Goal: Information Seeking & Learning: Learn about a topic

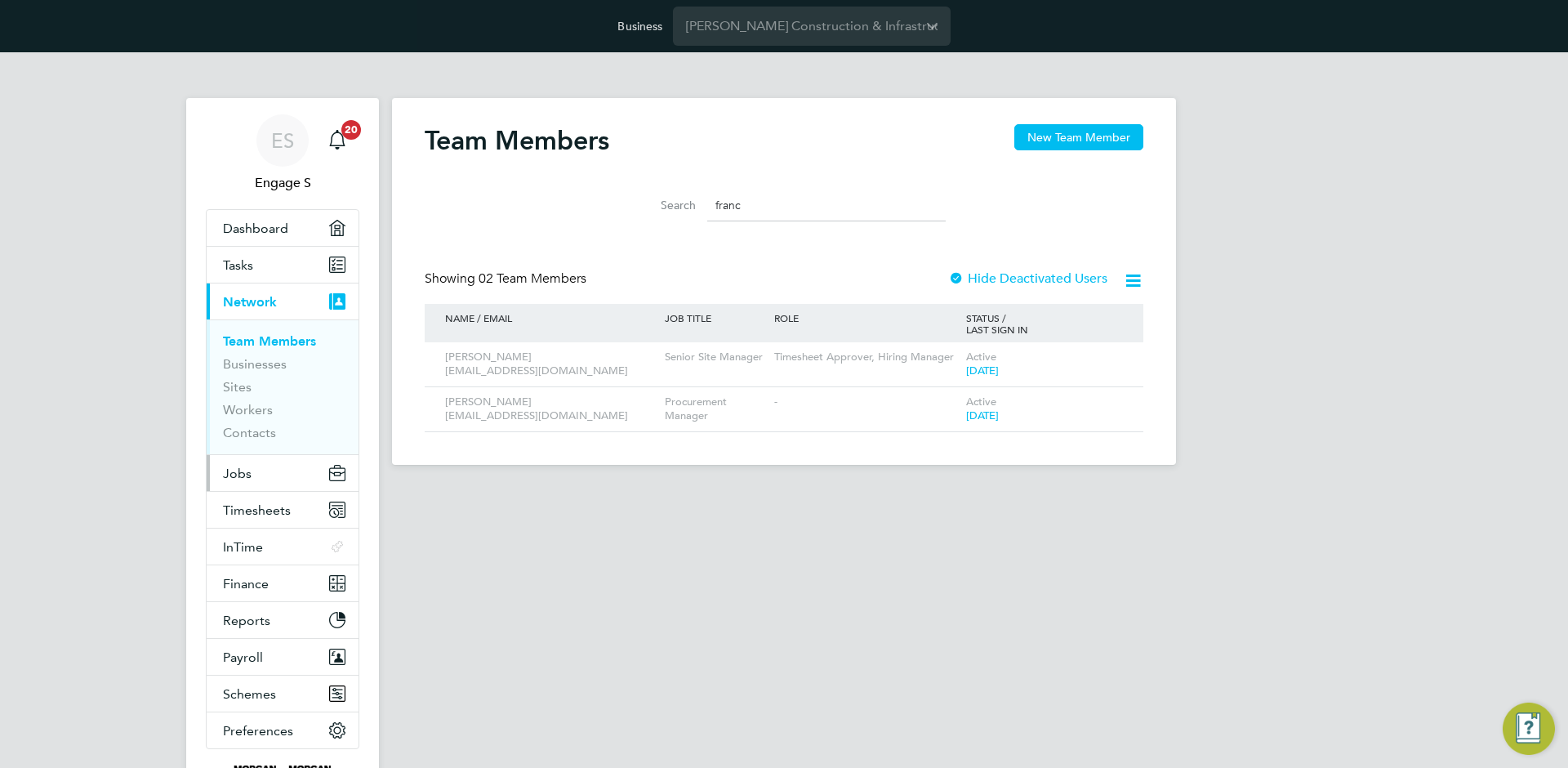
click at [252, 480] on button "Jobs" at bounding box center [282, 473] width 152 height 36
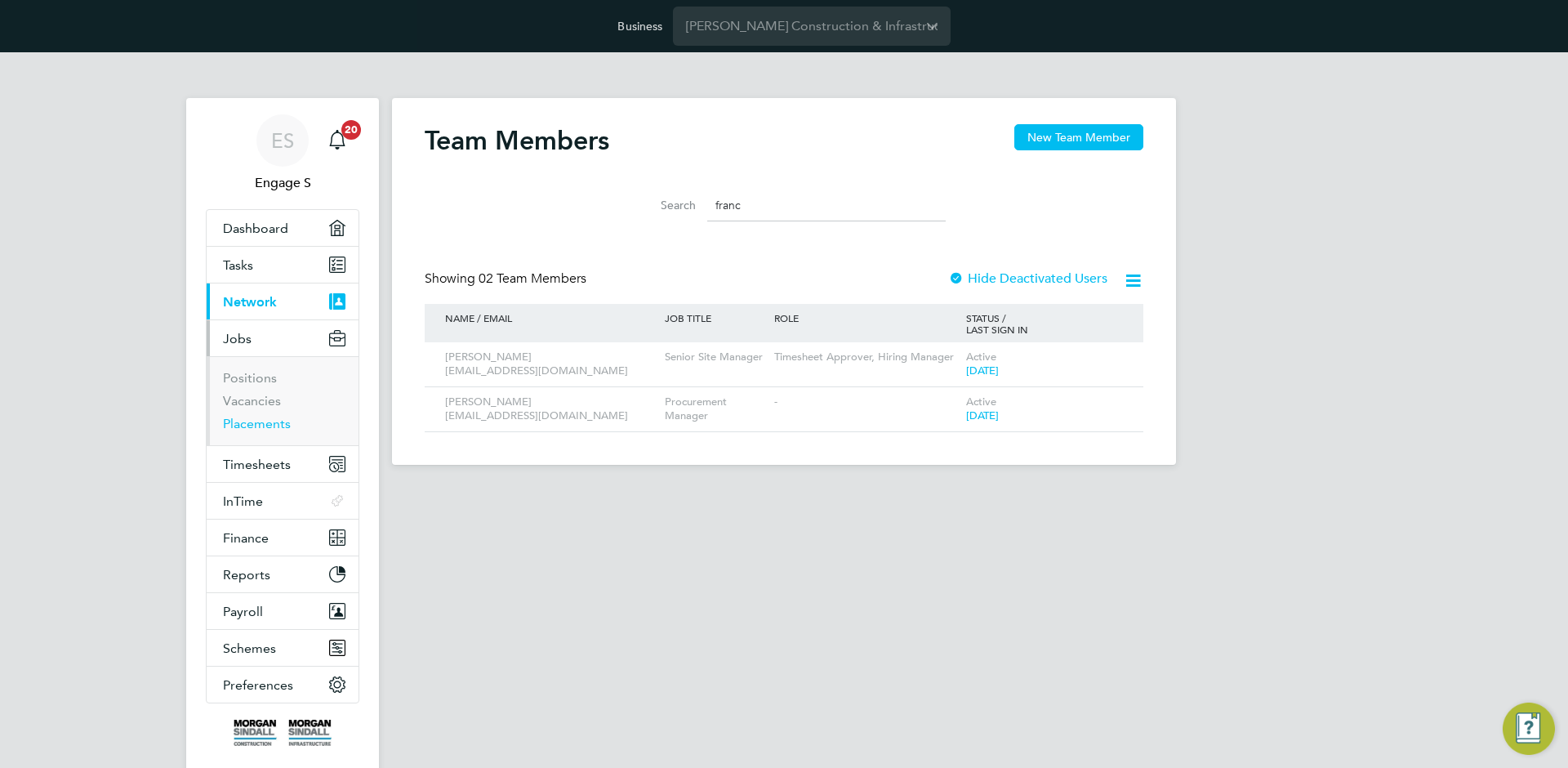
click at [270, 420] on link "Placements" at bounding box center [257, 423] width 68 height 16
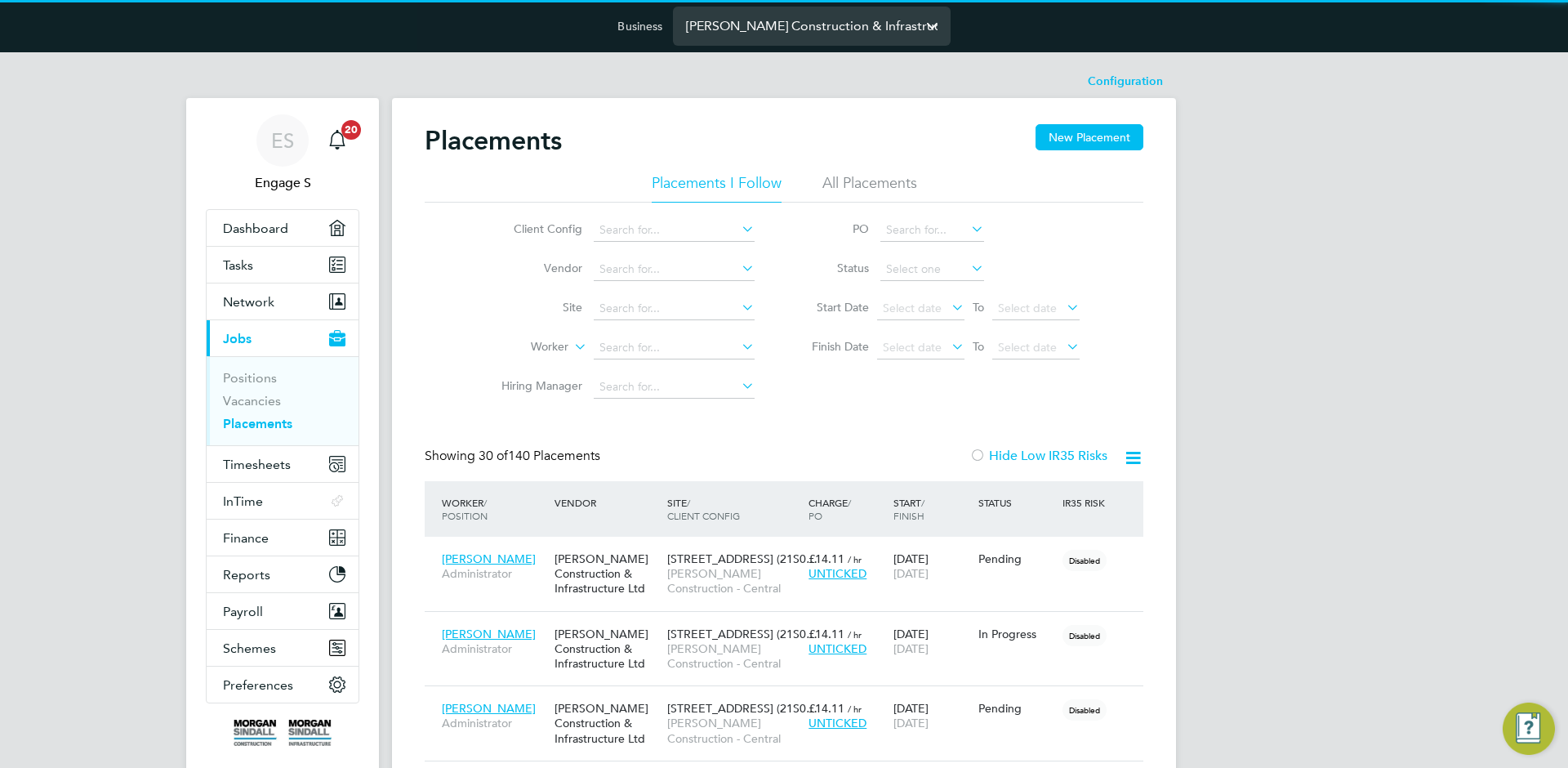
click at [755, 21] on input "Morgan Sindall Construction & Infrastructure Ltd" at bounding box center [812, 26] width 278 height 39
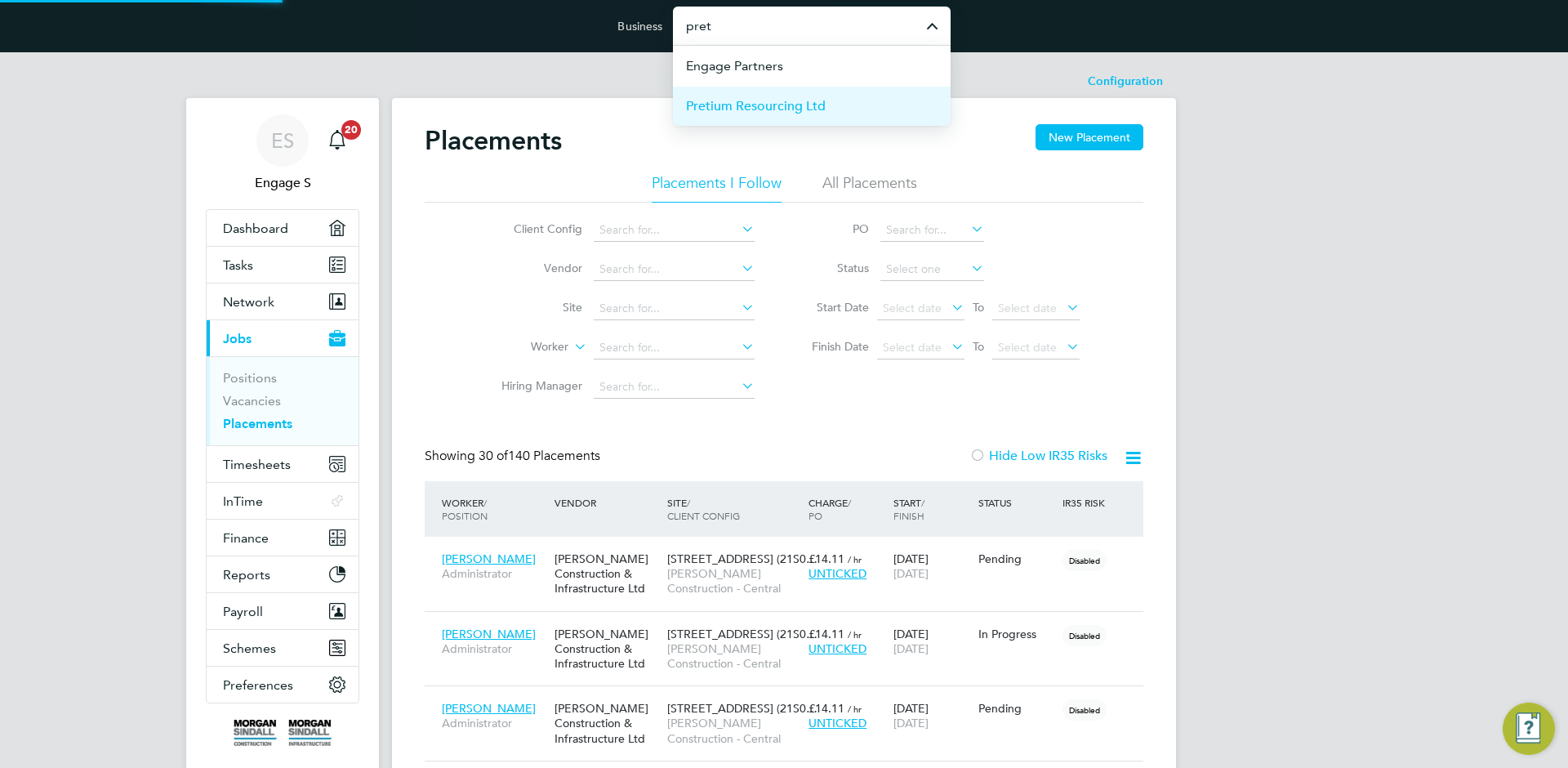
click at [775, 96] on span "Pretium Resourcing Ltd" at bounding box center [755, 106] width 140 height 19
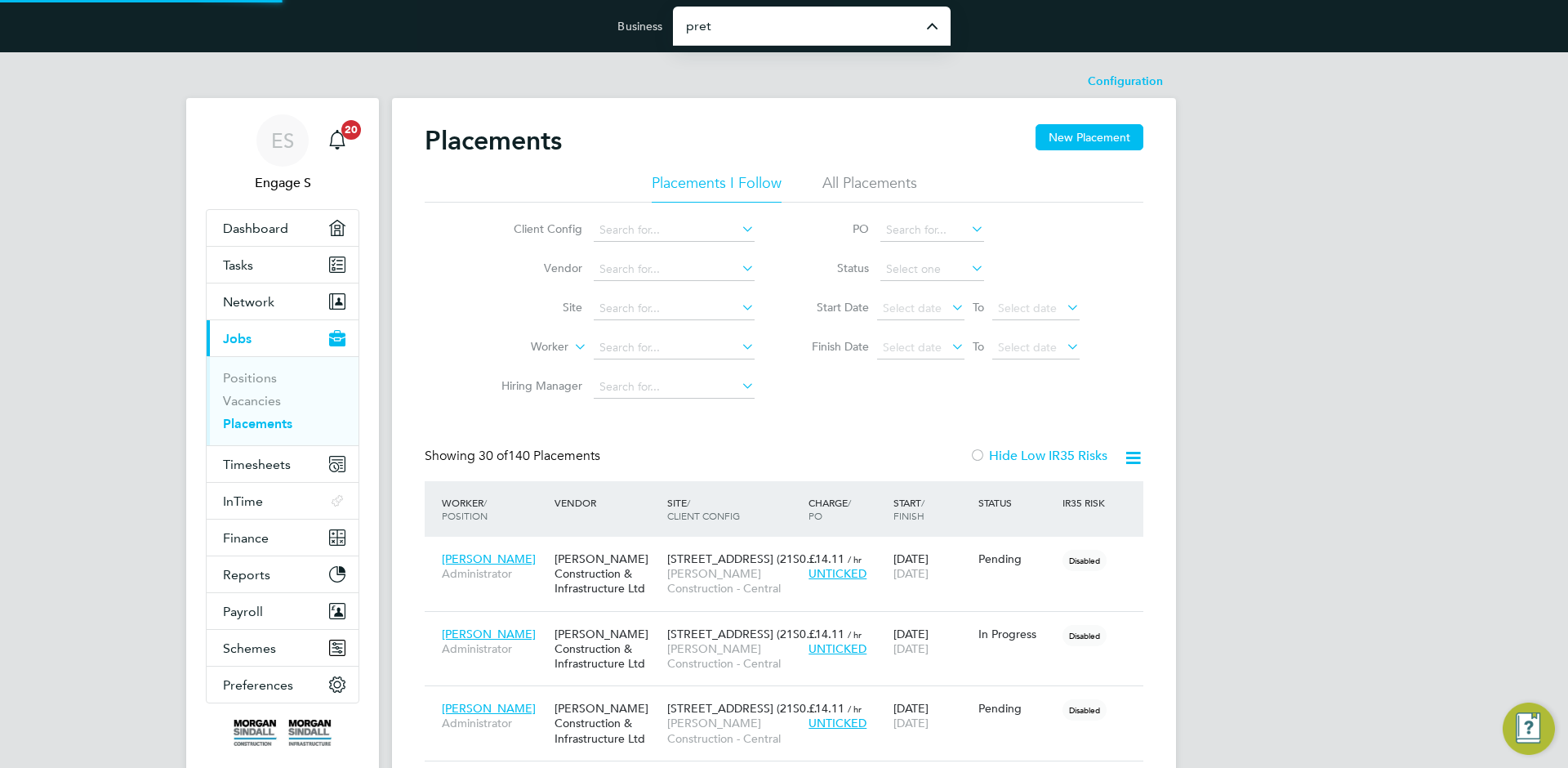
type input "Pretium Resourcing Ltd"
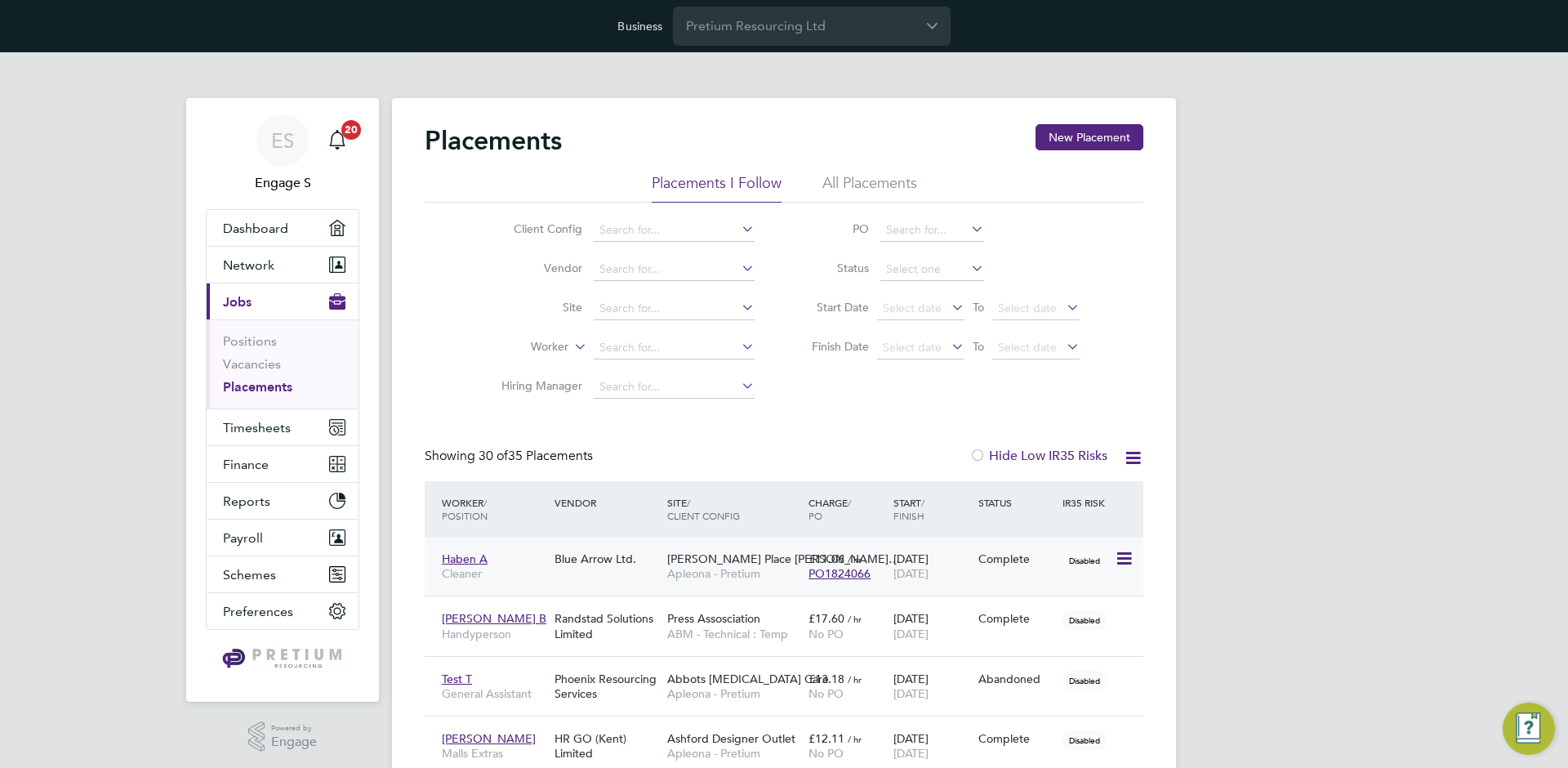
click at [952, 560] on div "29 Jun 2018 29 Jun 2018" at bounding box center [932, 566] width 85 height 46
click at [1014, 636] on div "Osei Prempeh B Handyperson Randstad Solutions Limited Press Assosciation ABM - …" at bounding box center [783, 625] width 719 height 60
click at [940, 646] on div "19 Dec 2018 21 Dec 2018" at bounding box center [932, 625] width 85 height 46
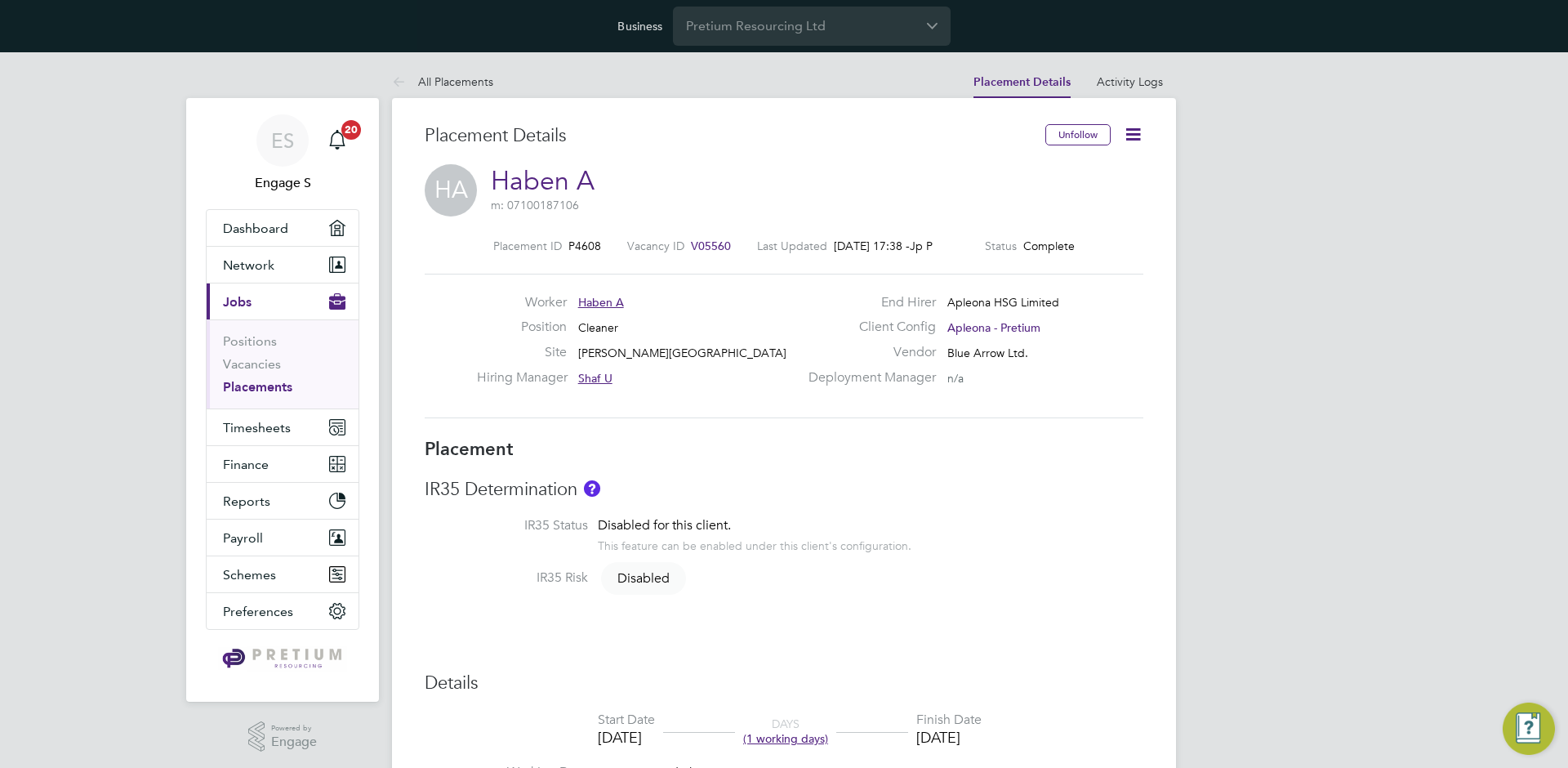
scroll to position [26, 323]
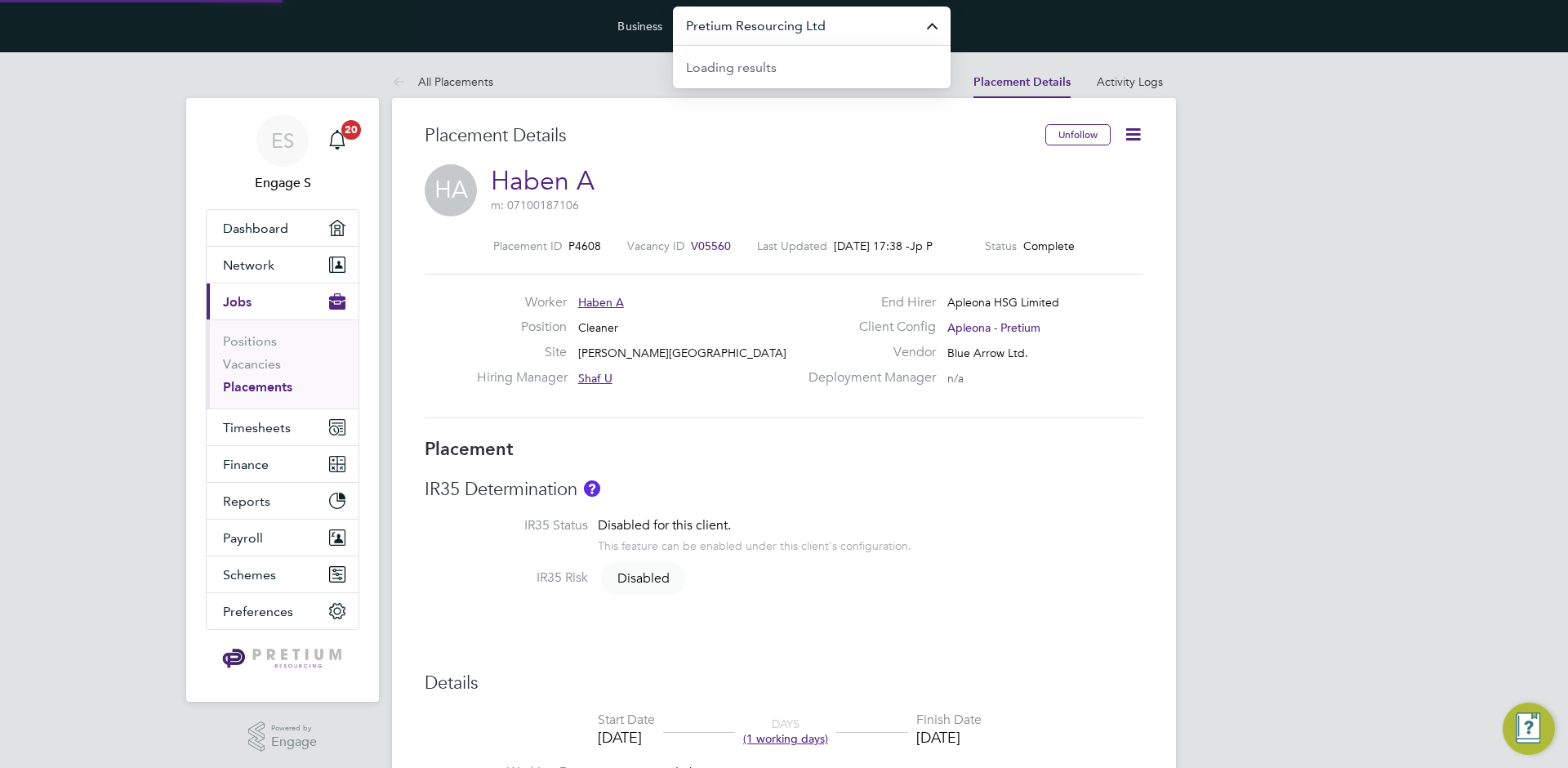
click at [839, 27] on input "Pretium Resourcing Ltd" at bounding box center [812, 26] width 278 height 39
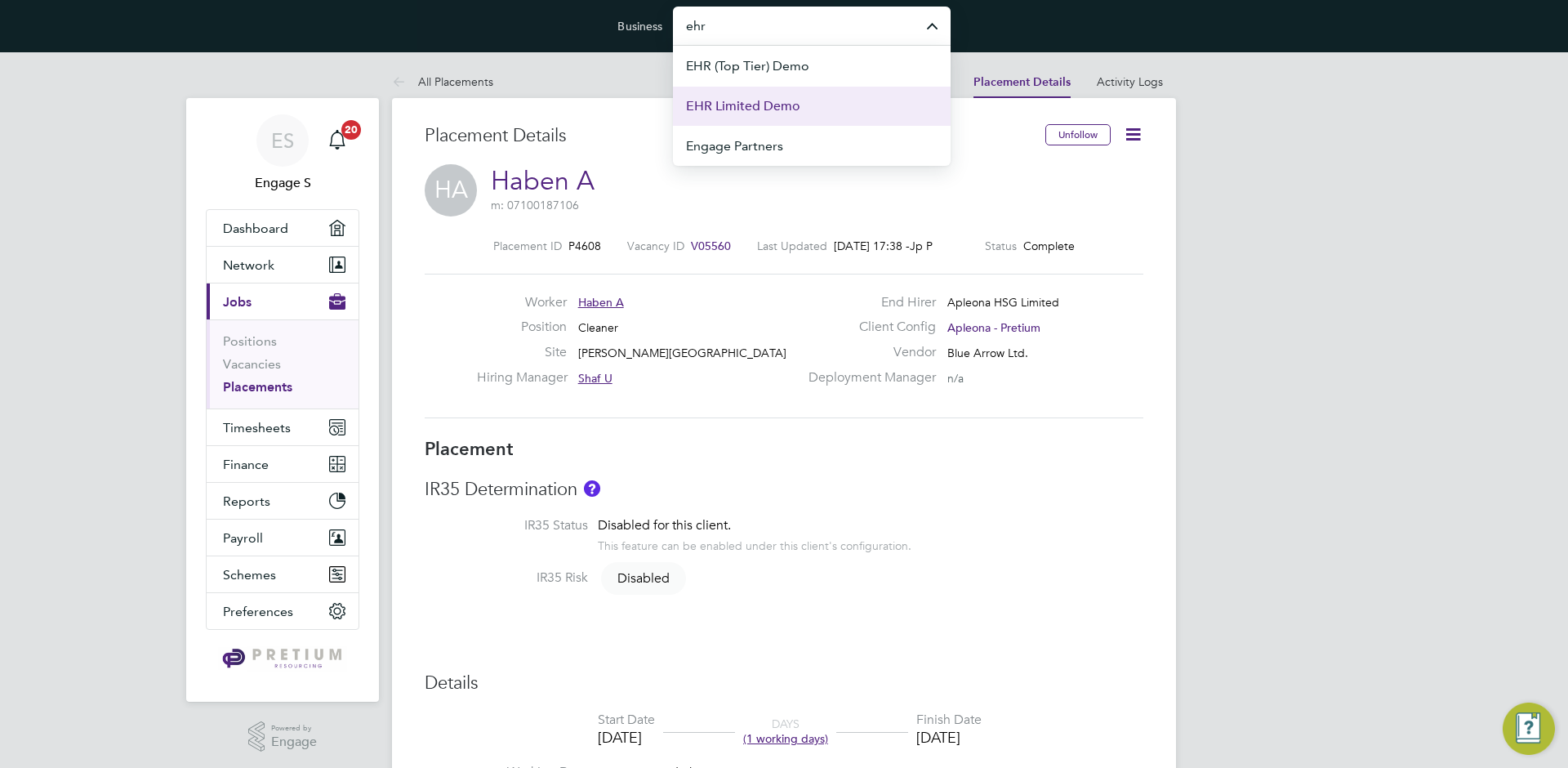
click at [770, 106] on span "EHR Limited Demo" at bounding box center [743, 106] width 114 height 19
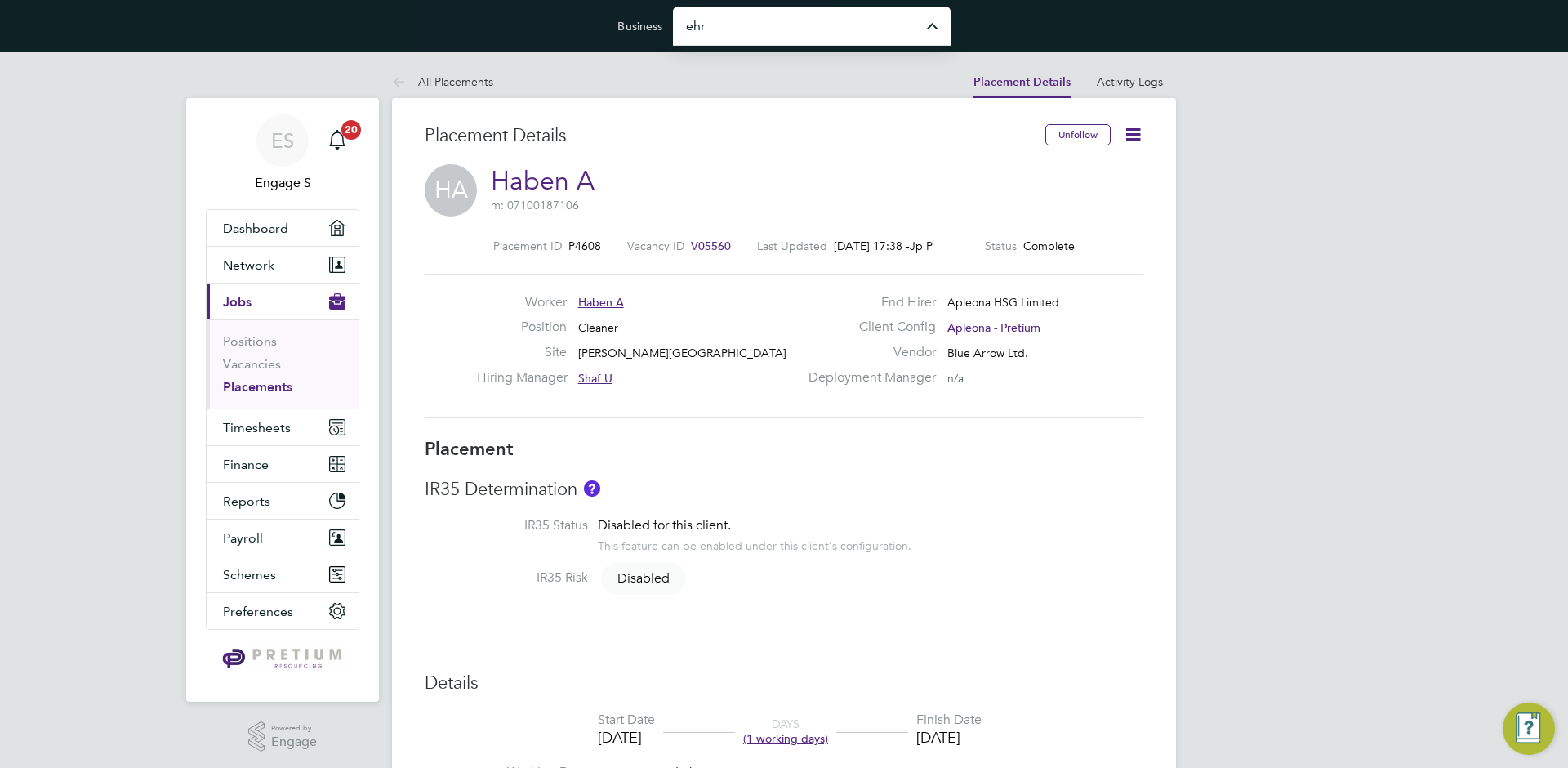
type input "EHR Limited Demo"
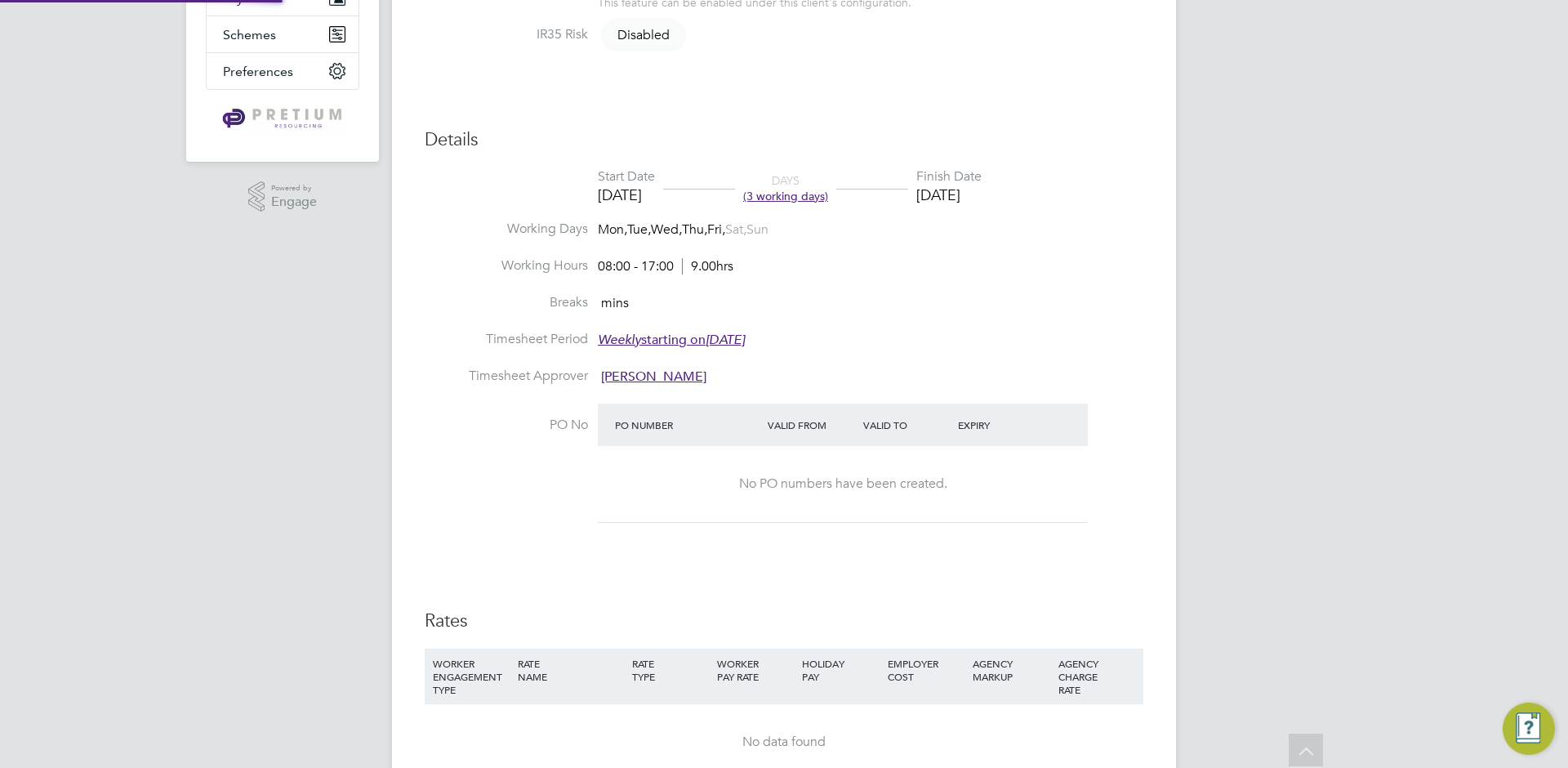
scroll to position [48, 114]
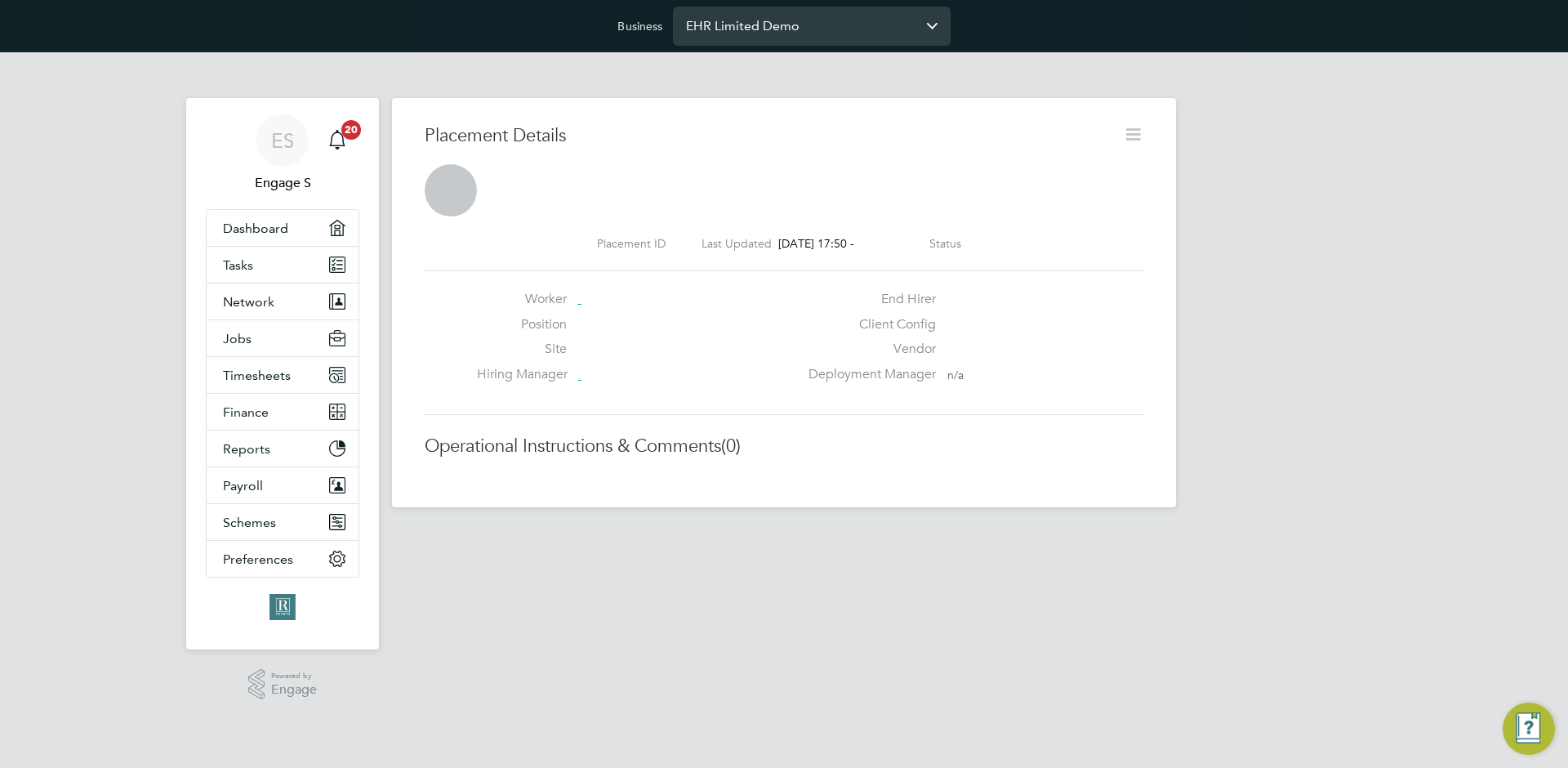
click at [809, 17] on input "EHR Limited Demo" at bounding box center [812, 26] width 278 height 39
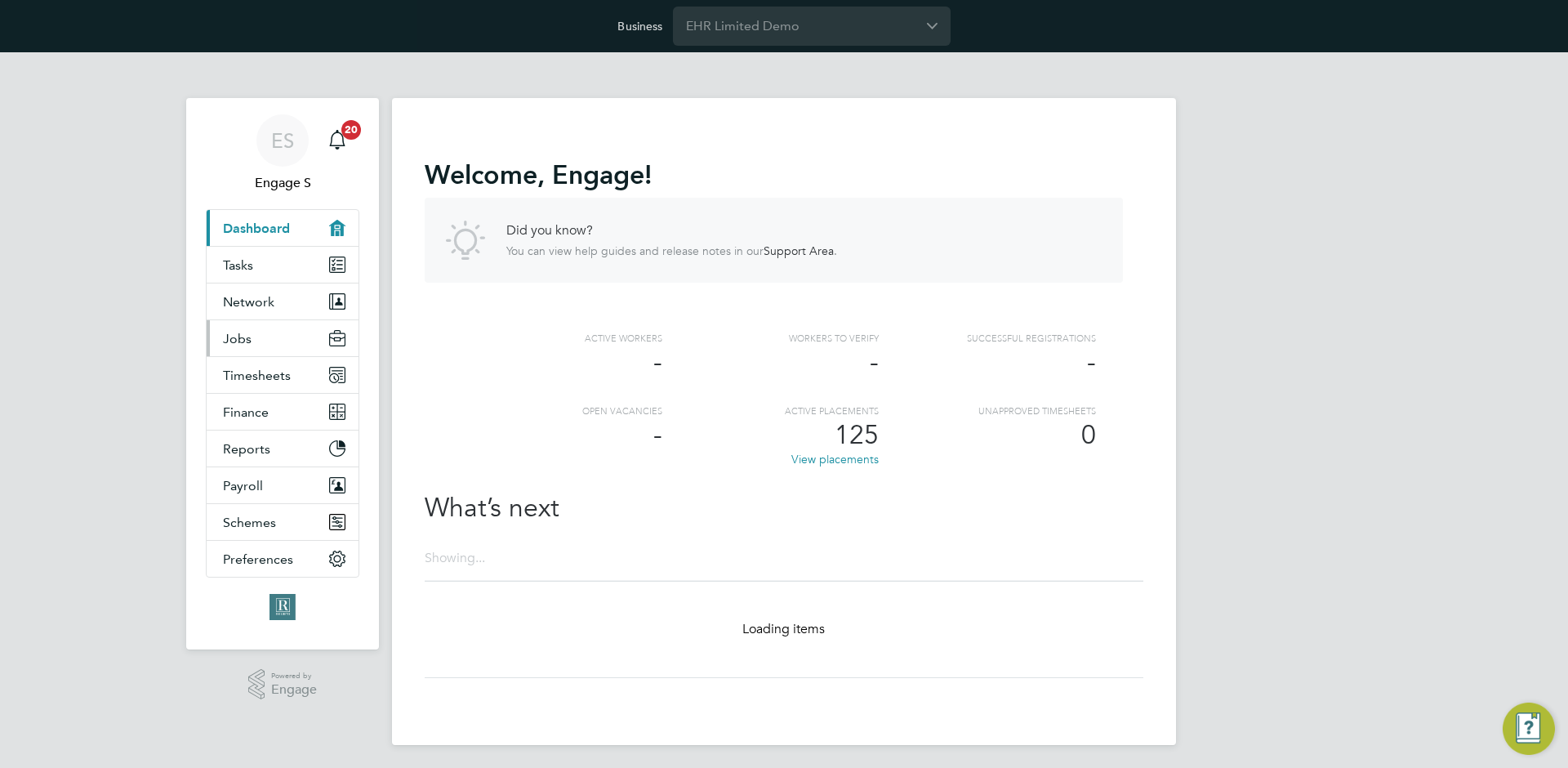
click at [283, 343] on button "Jobs" at bounding box center [282, 338] width 152 height 36
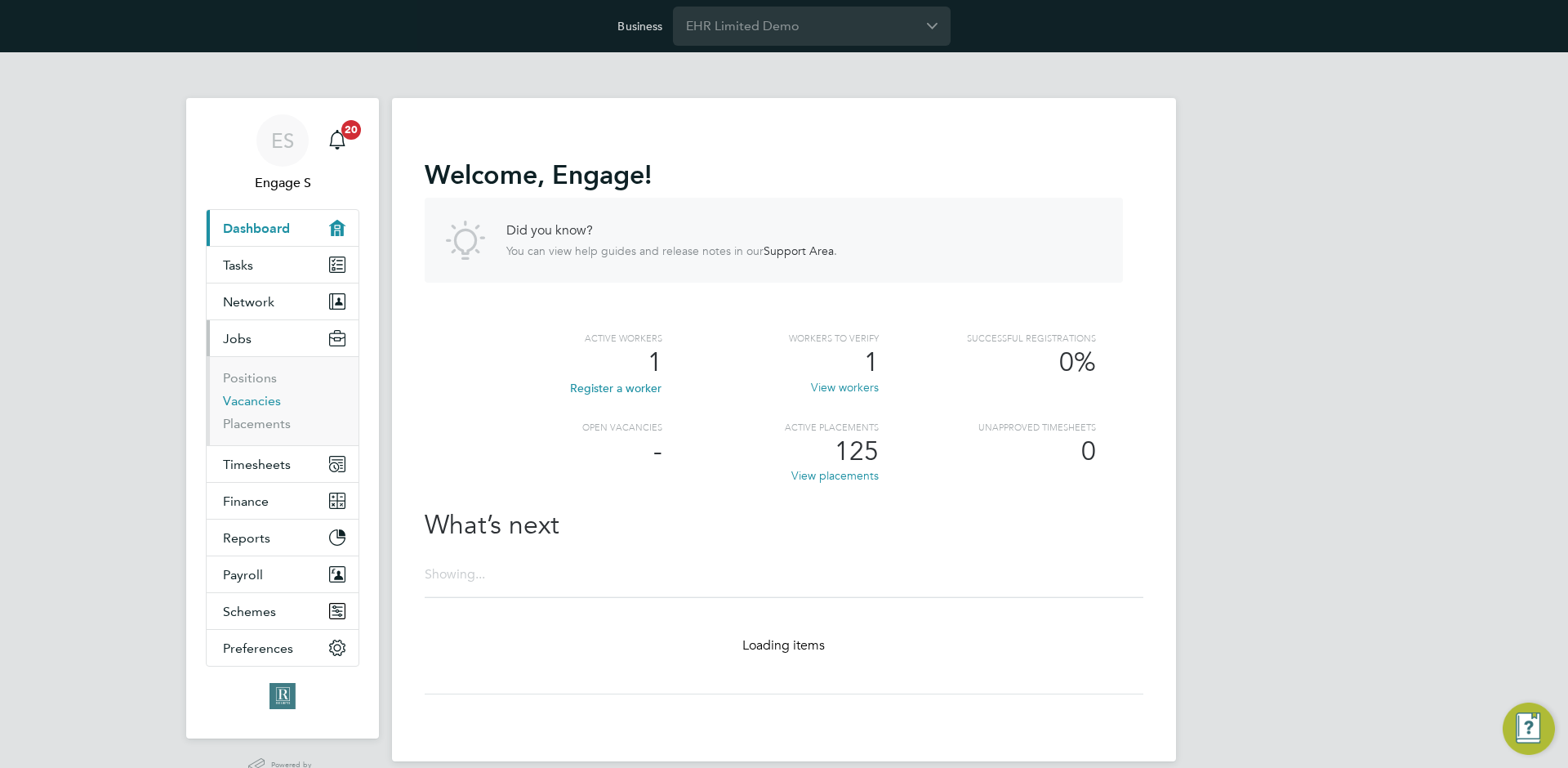
drag, startPoint x: 251, startPoint y: 404, endPoint x: 335, endPoint y: 373, distance: 89.5
click at [251, 404] on link "Vacancies" at bounding box center [252, 401] width 58 height 16
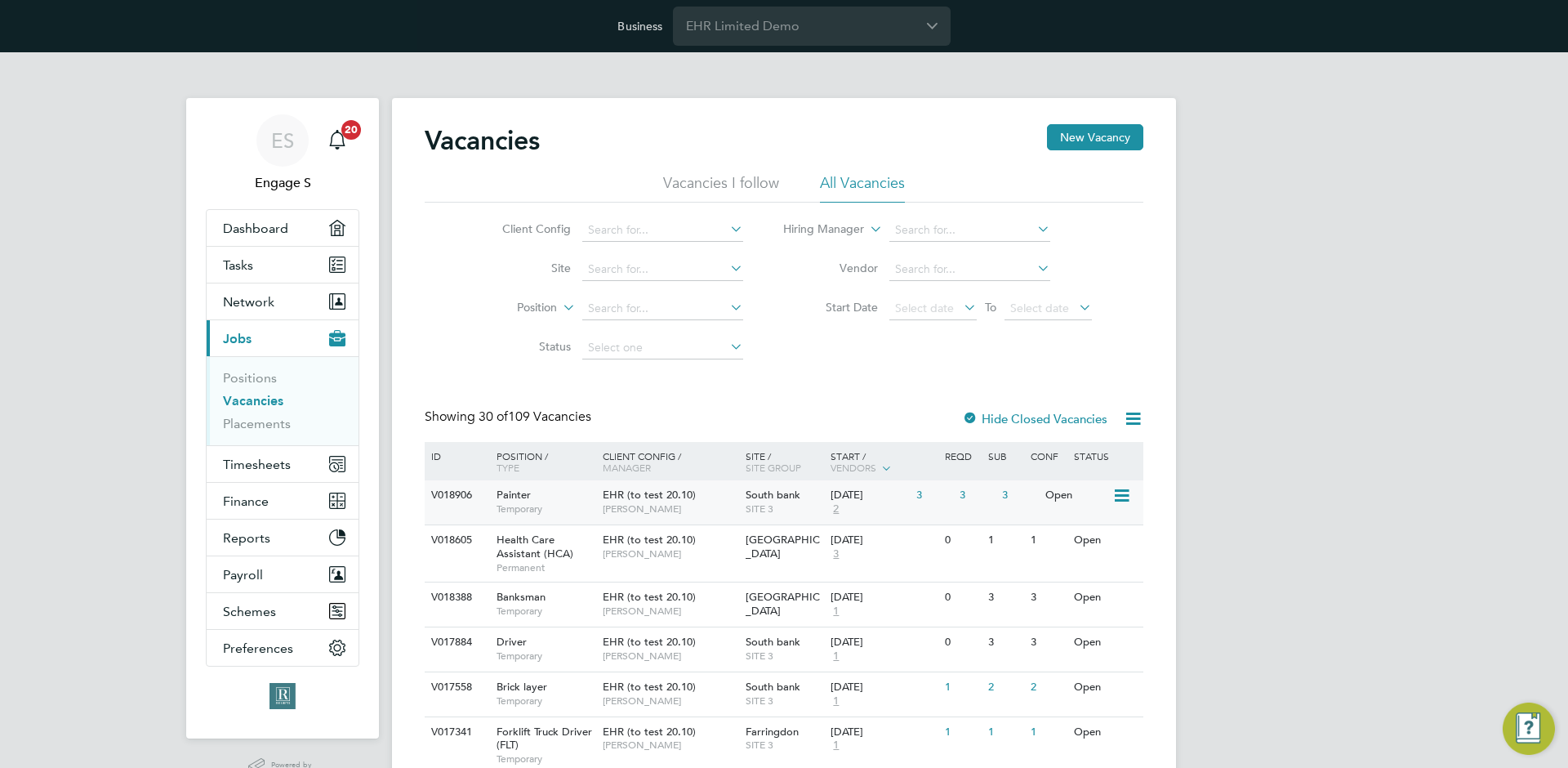
click at [1016, 494] on div "3" at bounding box center [1019, 496] width 43 height 30
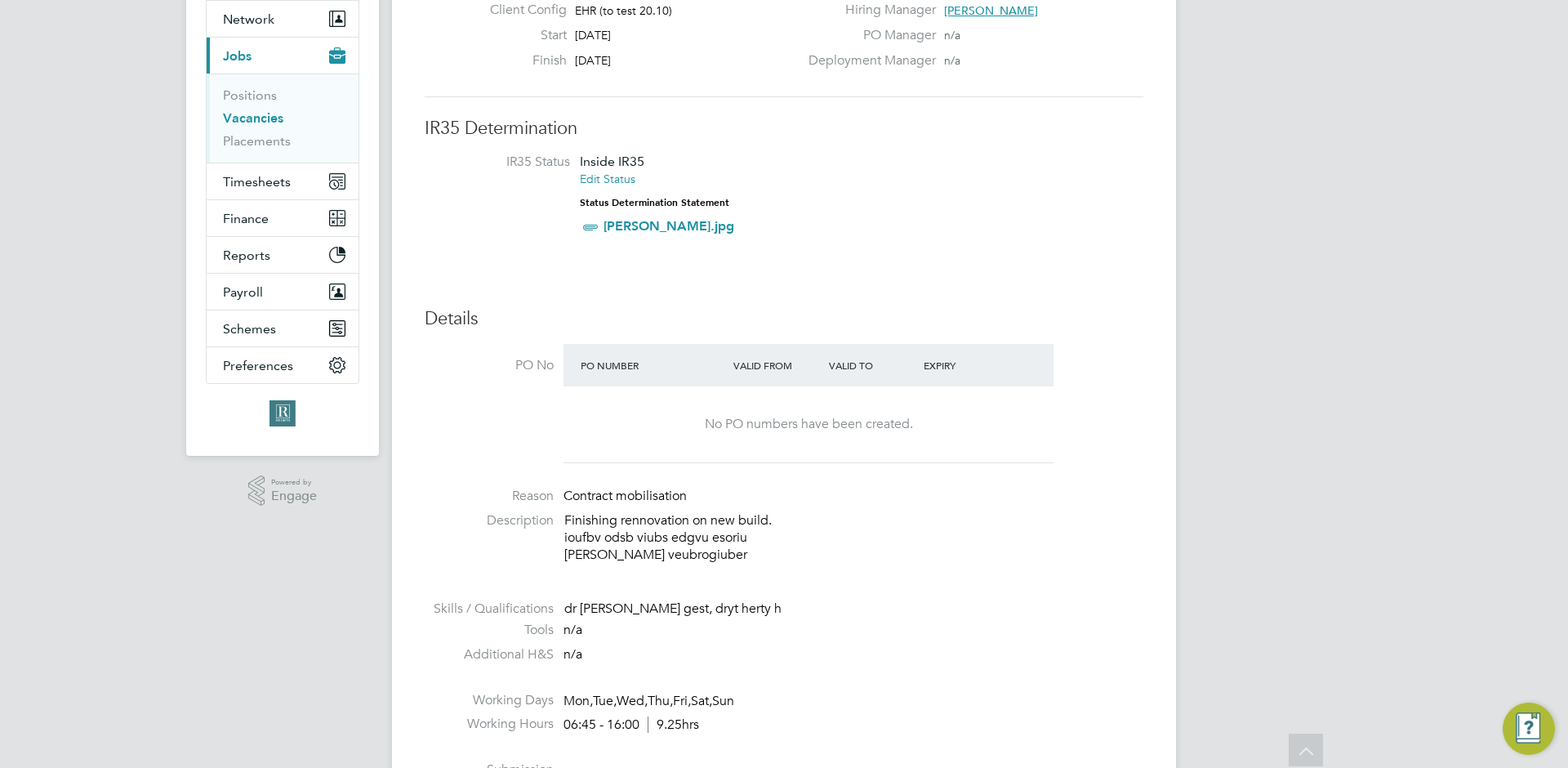
scroll to position [8, 8]
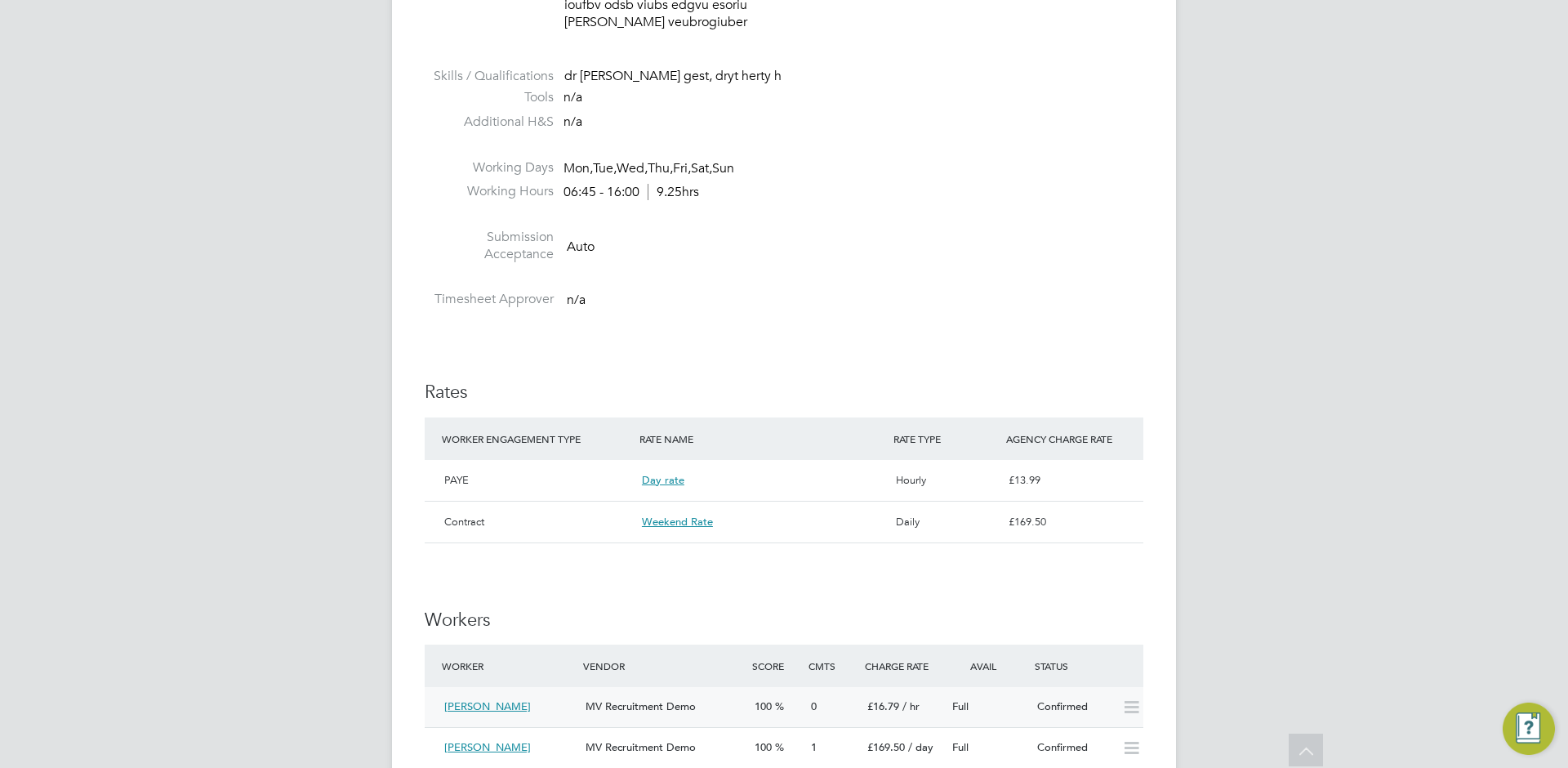
click at [612, 693] on div "MV Recruitment Demo" at bounding box center [664, 707] width 169 height 27
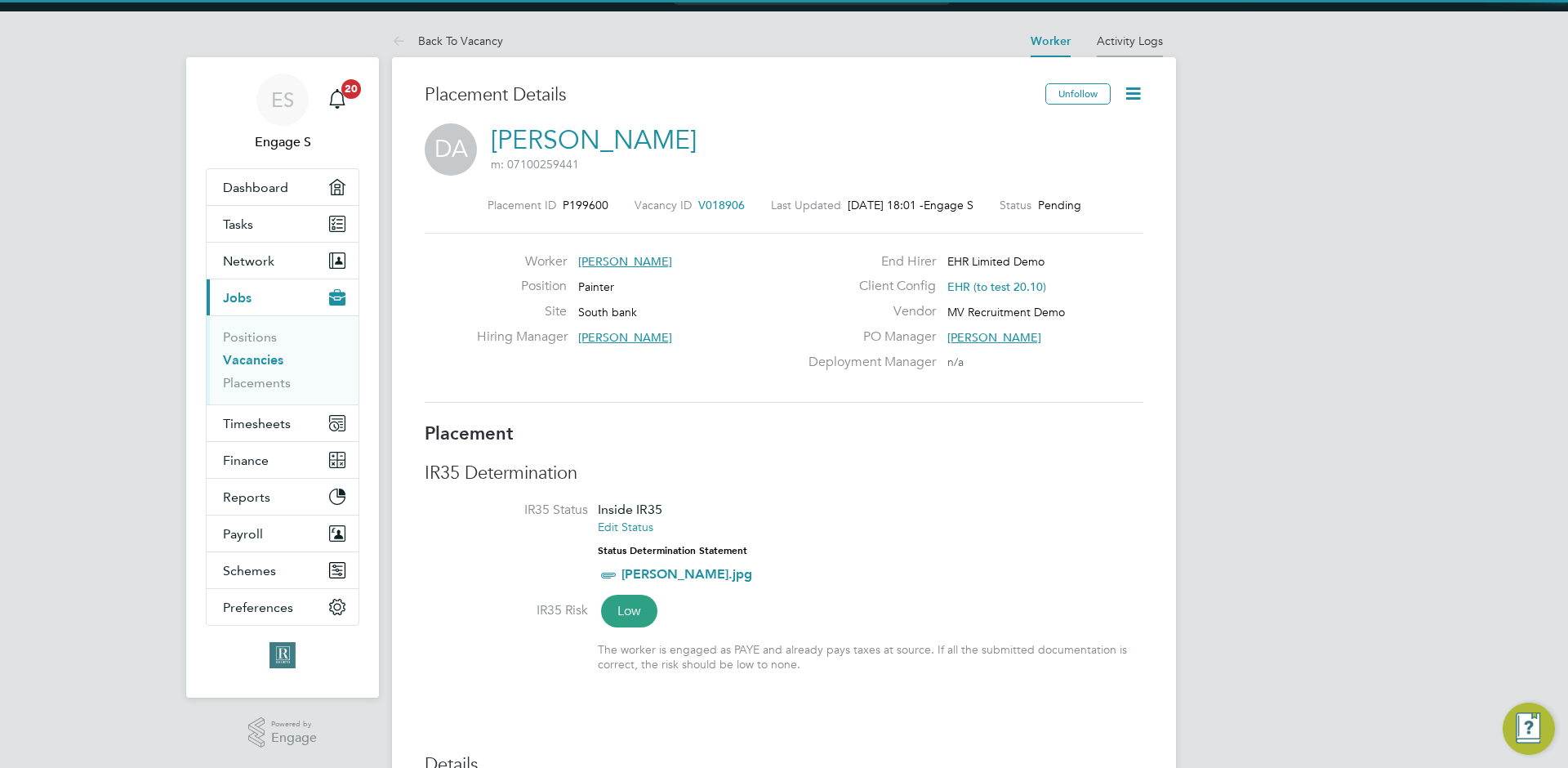
click at [1121, 47] on li "Activity Logs" at bounding box center [1129, 40] width 66 height 33
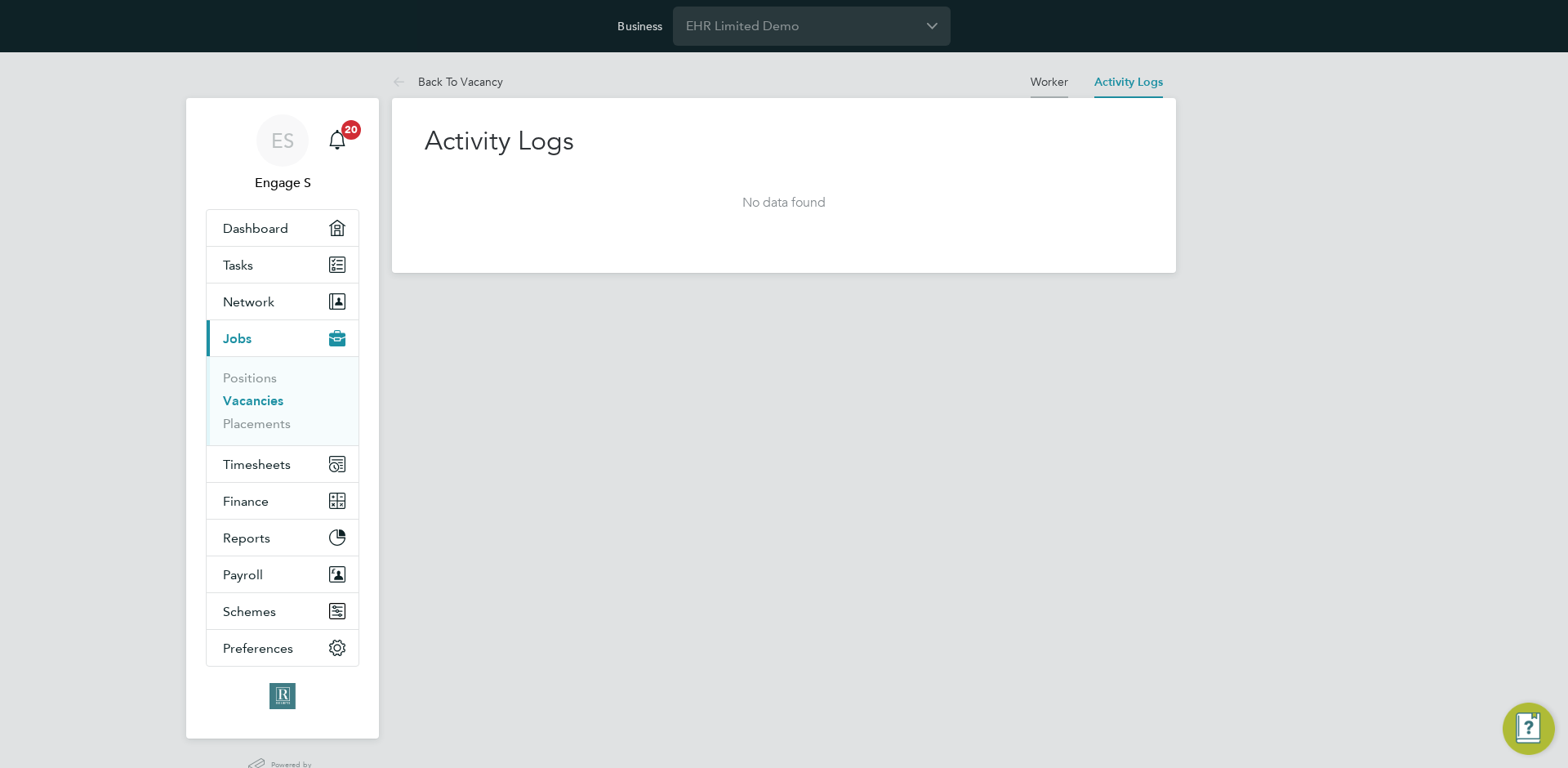
click at [1063, 86] on link "Worker" at bounding box center [1049, 82] width 38 height 15
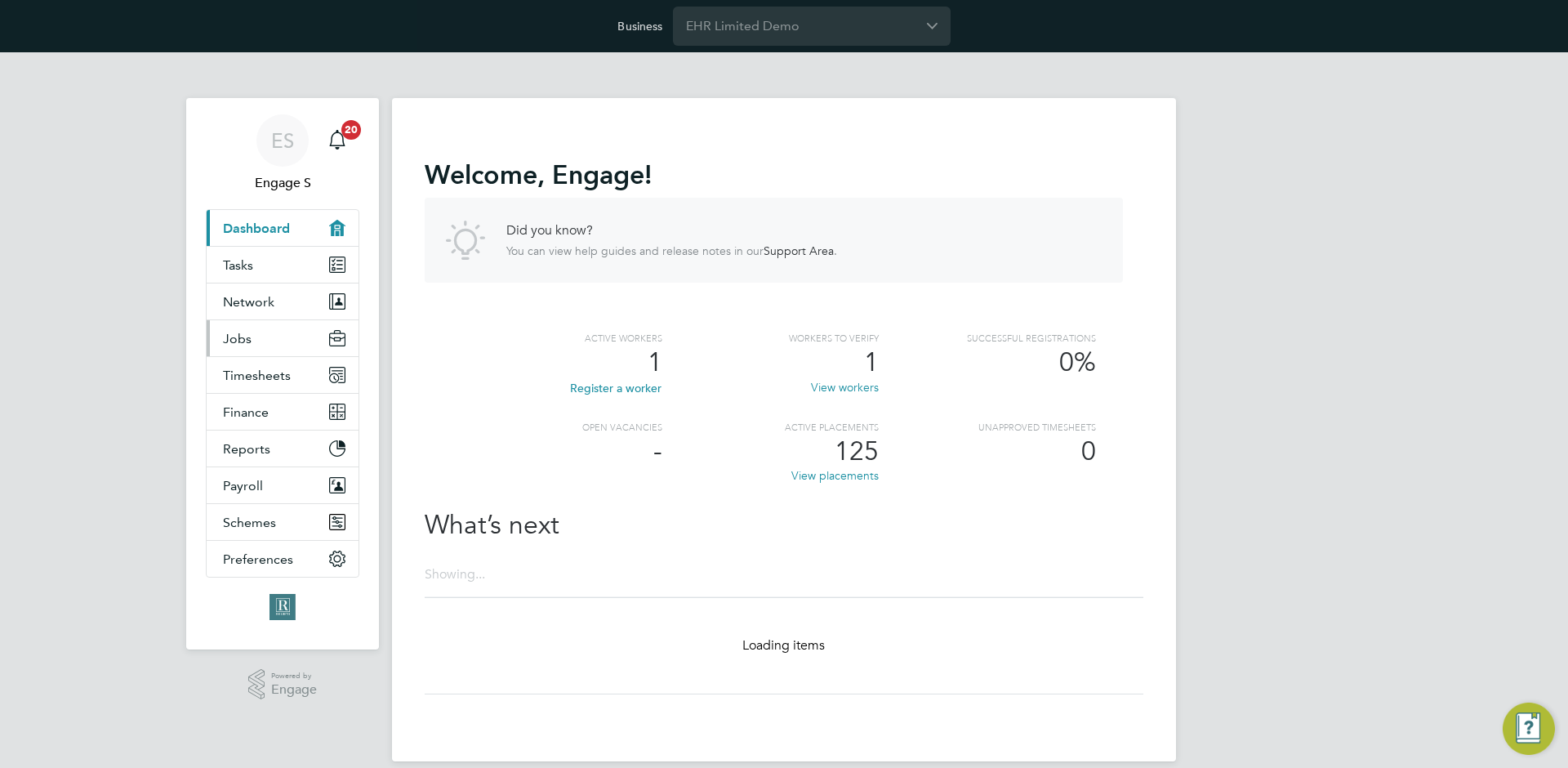
click at [241, 334] on span "Jobs" at bounding box center [237, 338] width 29 height 16
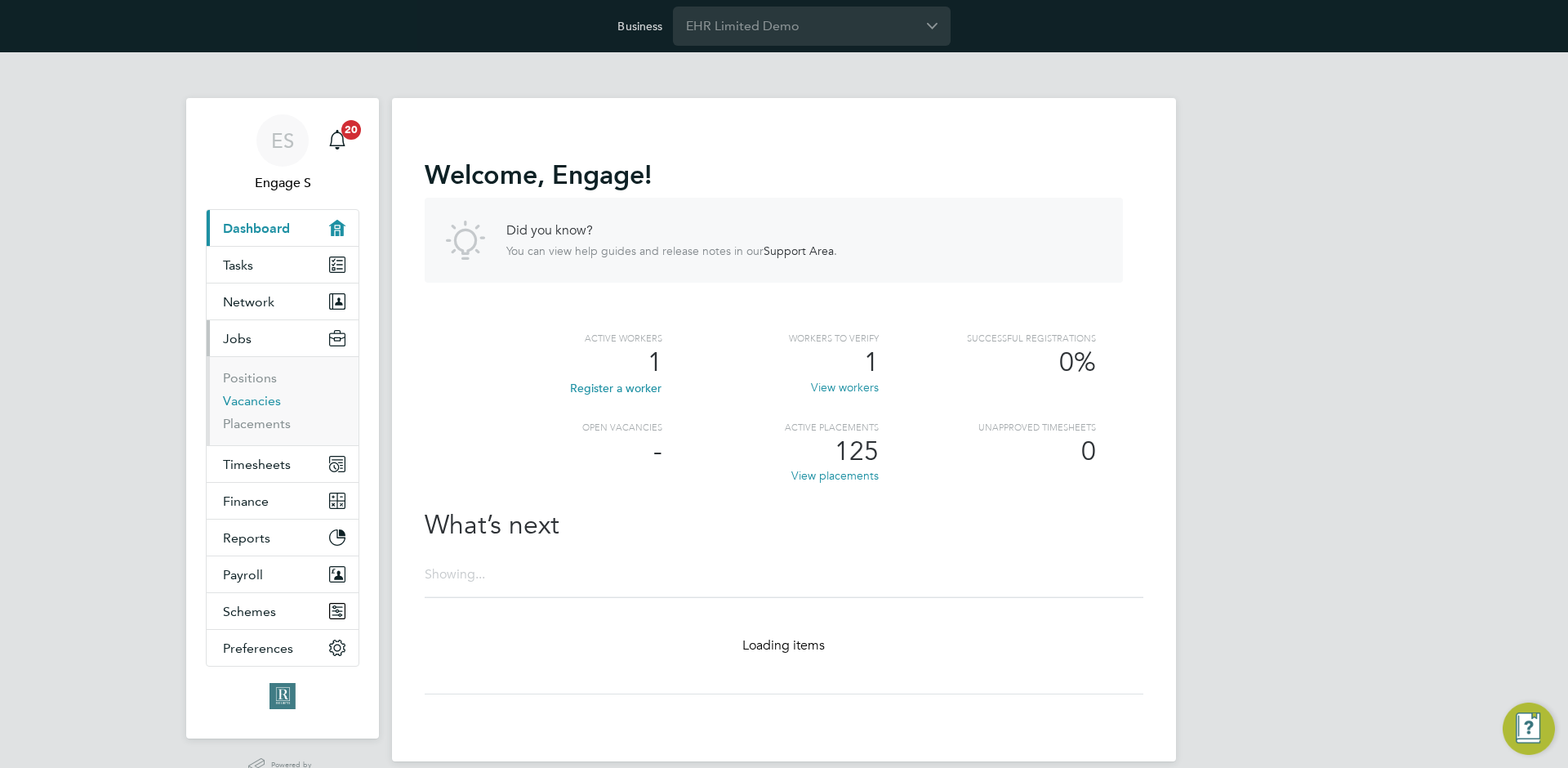
click at [265, 395] on link "Vacancies" at bounding box center [252, 401] width 58 height 16
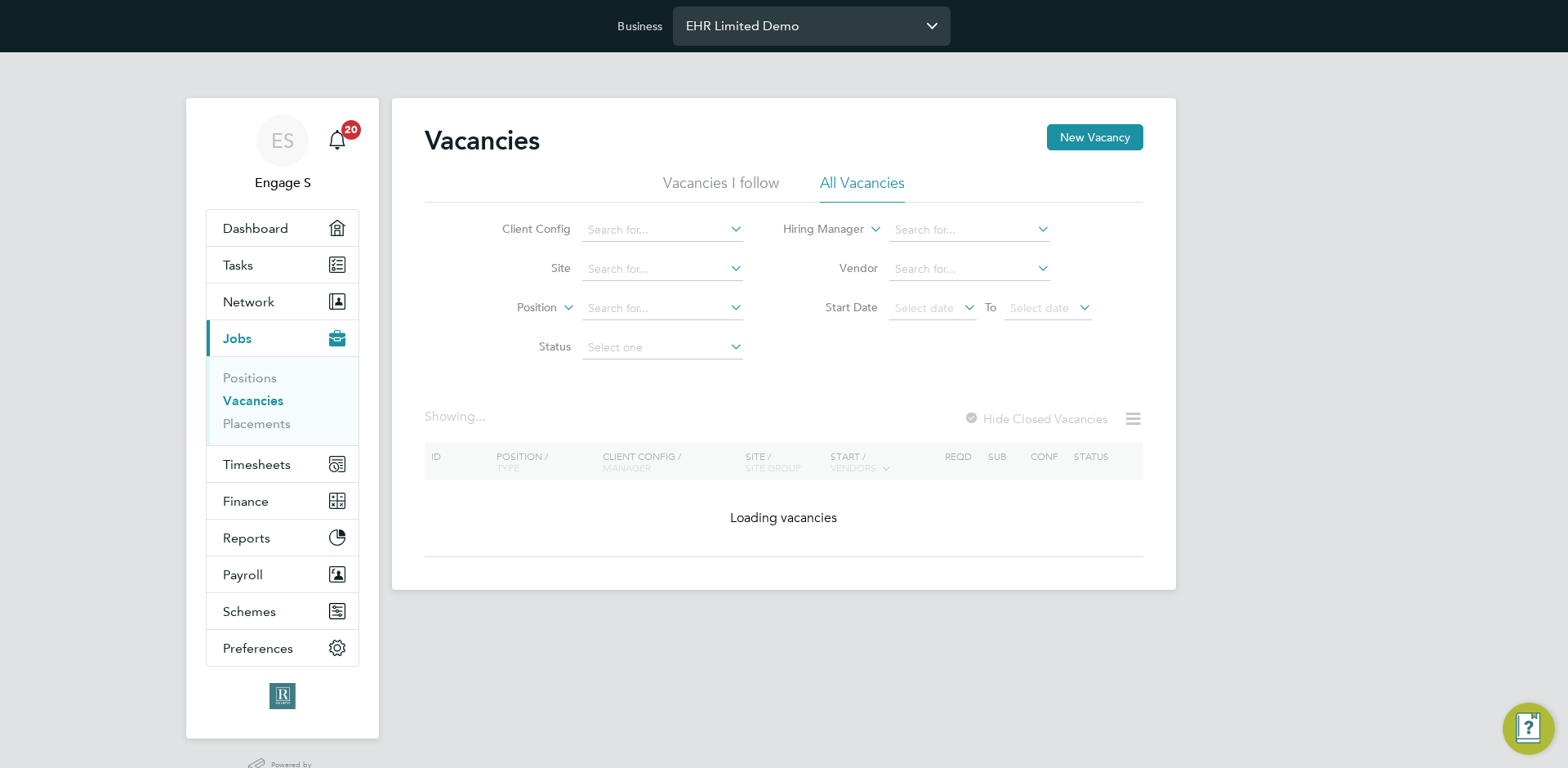
click at [757, 21] on input "EHR Limited Demo" at bounding box center [812, 26] width 278 height 39
